Goal: Check status

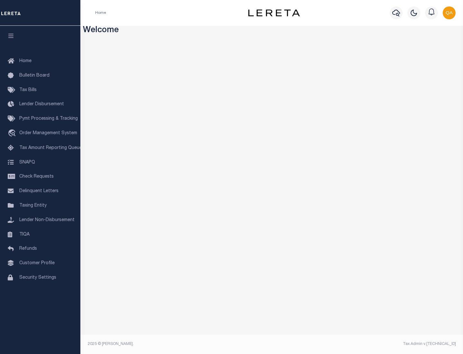
click at [40, 177] on span "Check Requests" at bounding box center [36, 176] width 34 height 5
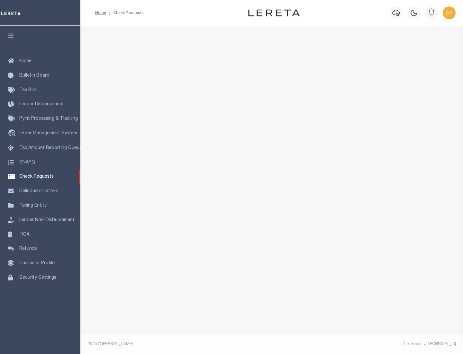
select select "50"
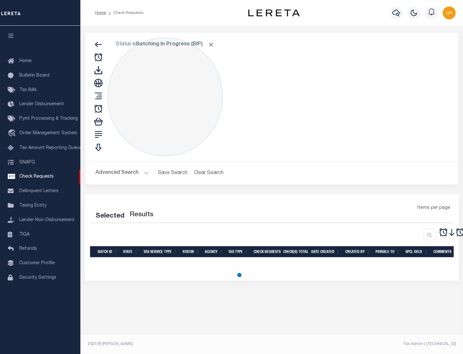
select select "50"
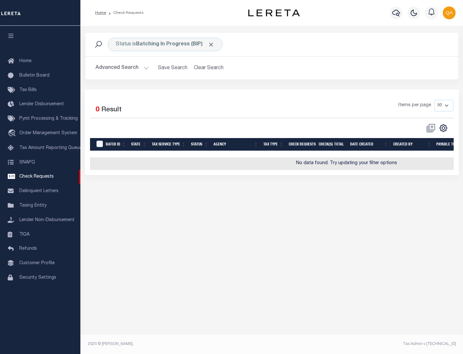
click at [211, 44] on span "Click to Remove" at bounding box center [211, 44] width 7 height 7
